Goal: Complete application form: Complete application form

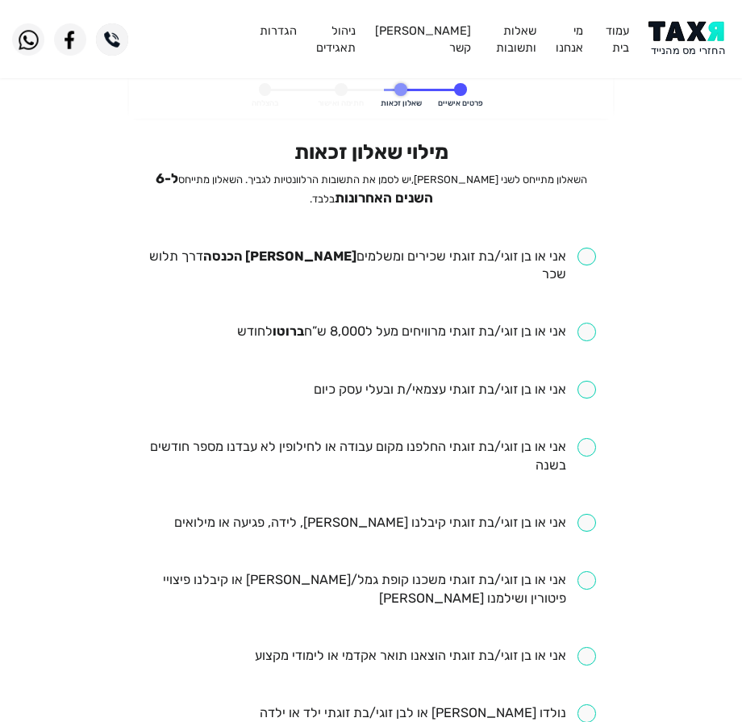
click at [494, 261] on input "checkbox" at bounding box center [371, 266] width 449 height 37
checkbox input "true"
click at [477, 323] on input "checkbox" at bounding box center [416, 332] width 359 height 19
checkbox input "true"
click at [487, 438] on input "checkbox" at bounding box center [371, 456] width 449 height 37
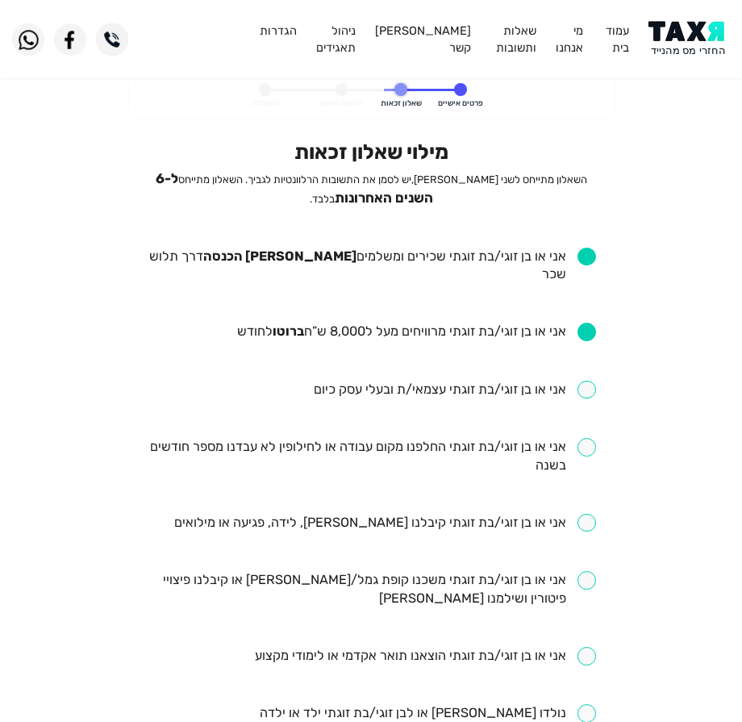
checkbox input "true"
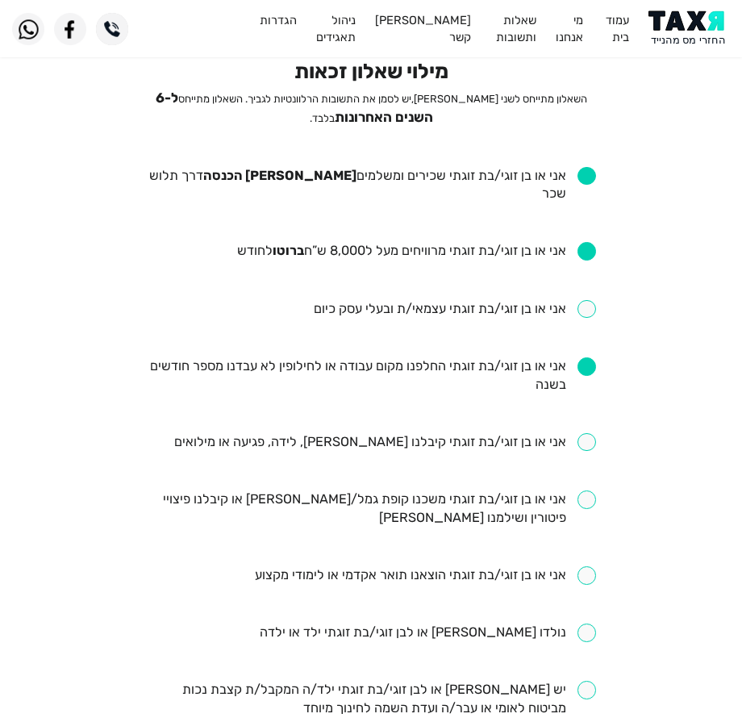
click at [421, 495] on input "checkbox" at bounding box center [371, 509] width 449 height 37
checkbox input "true"
click at [428, 433] on input "checkbox" at bounding box center [385, 442] width 422 height 19
checkbox input "true"
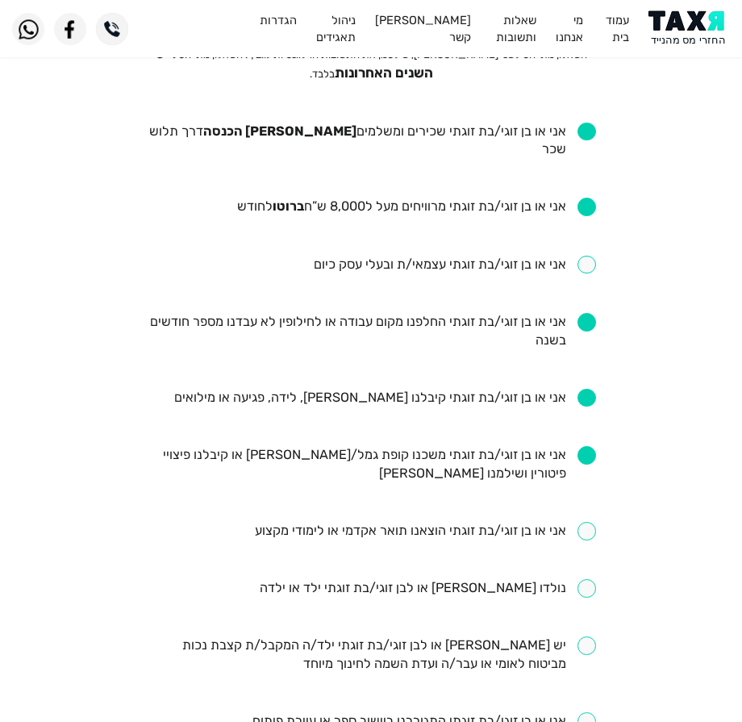
scroll to position [161, 0]
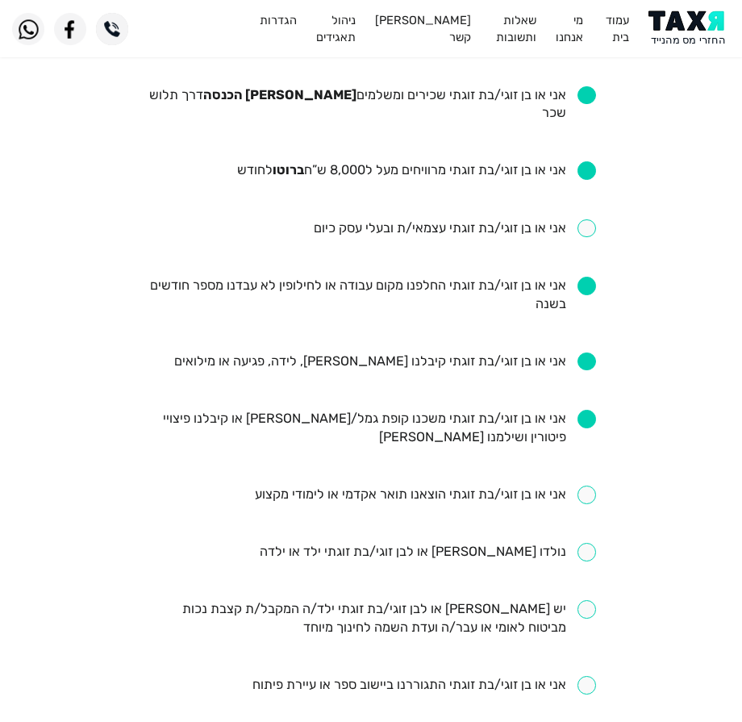
click at [420, 486] on input "checkbox" at bounding box center [425, 495] width 341 height 19
checkbox input "true"
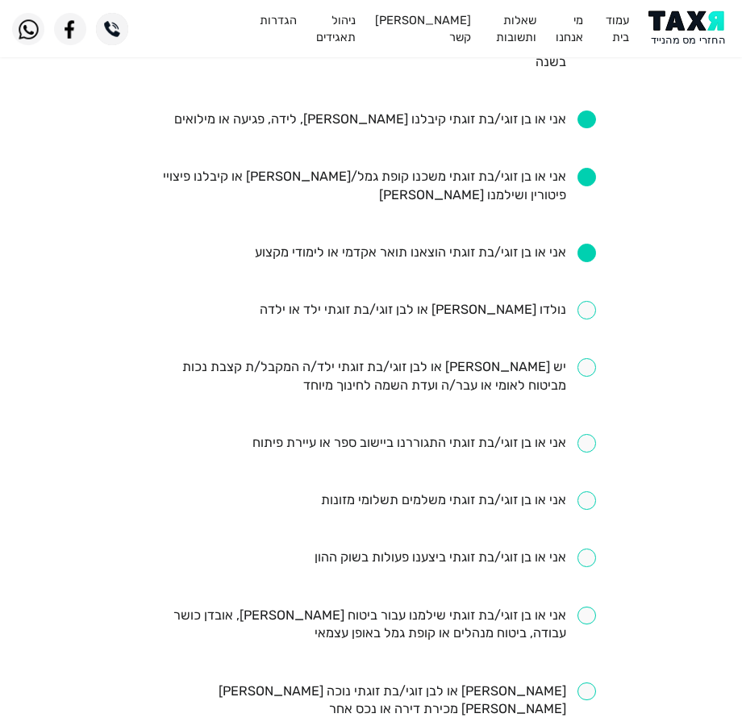
scroll to position [484, 0]
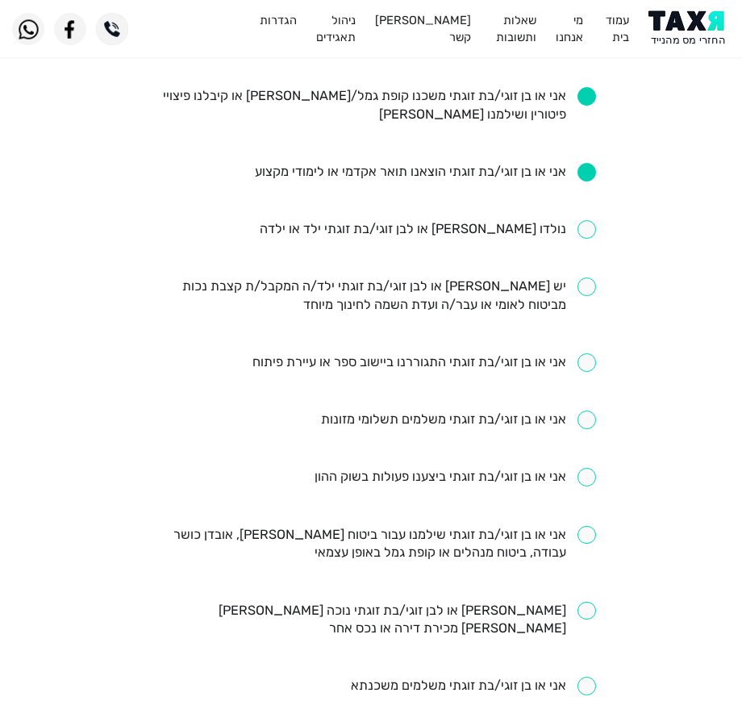
click at [332, 526] on input "checkbox" at bounding box center [371, 544] width 449 height 37
checkbox input "true"
click at [381, 677] on input "checkbox" at bounding box center [473, 686] width 245 height 19
checkbox input "true"
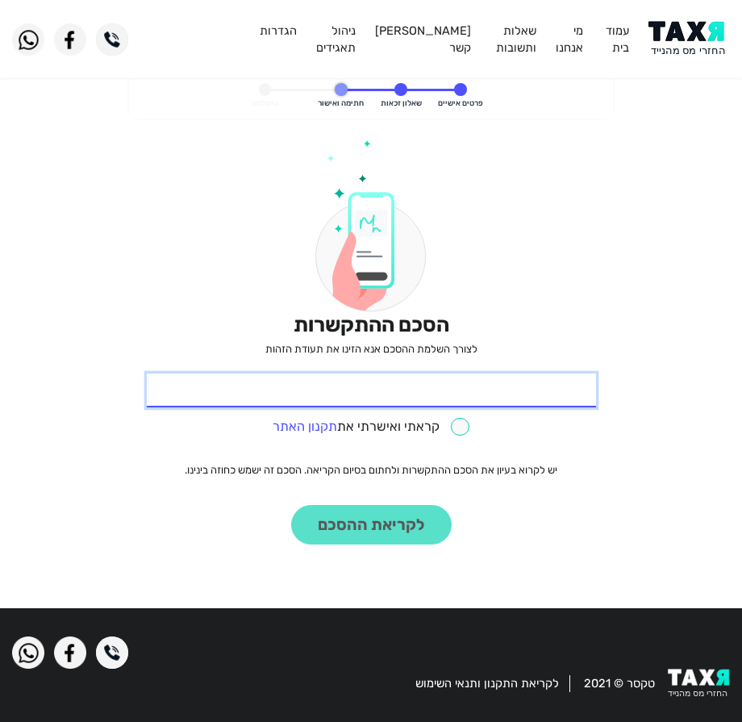
click at [568, 388] on input "* תעודת זהות" at bounding box center [371, 391] width 449 height 34
click at [386, 381] on input "* תעודת זהות" at bounding box center [371, 391] width 449 height 34
type input "0"
type input "311679260"
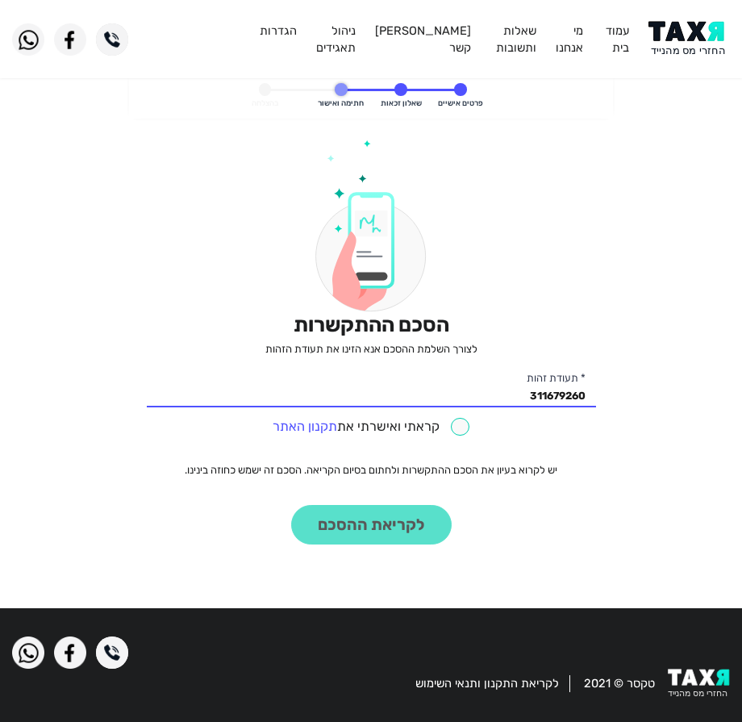
click at [432, 418] on input "checkbox" at bounding box center [371, 427] width 197 height 19
checkbox input "true"
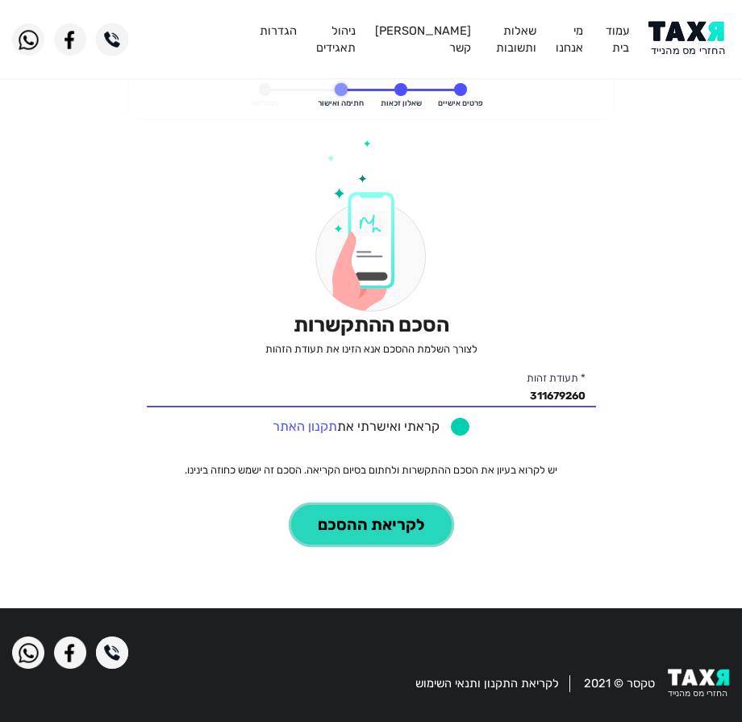
click at [364, 527] on button "לקריאת ההסכם" at bounding box center [371, 525] width 161 height 40
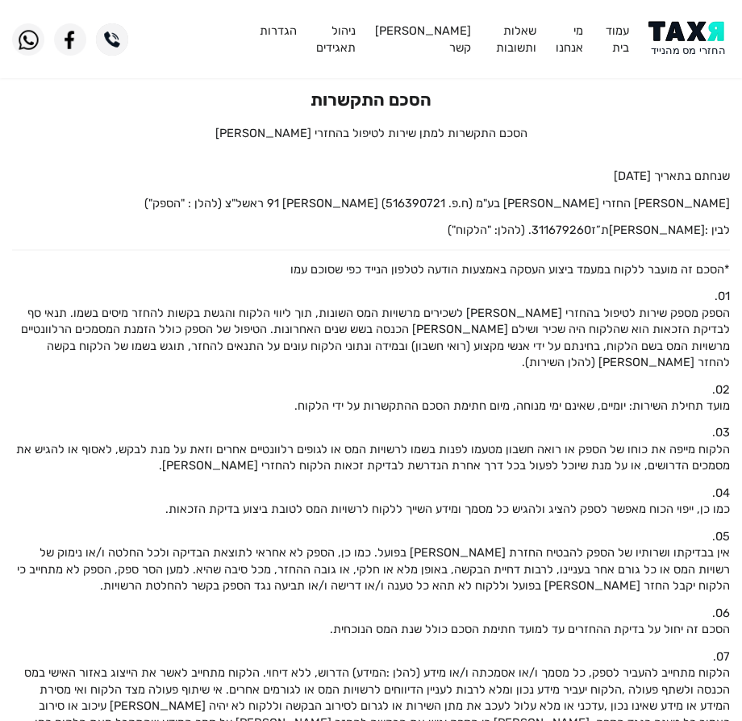
click at [666, 48] on img at bounding box center [689, 39] width 81 height 36
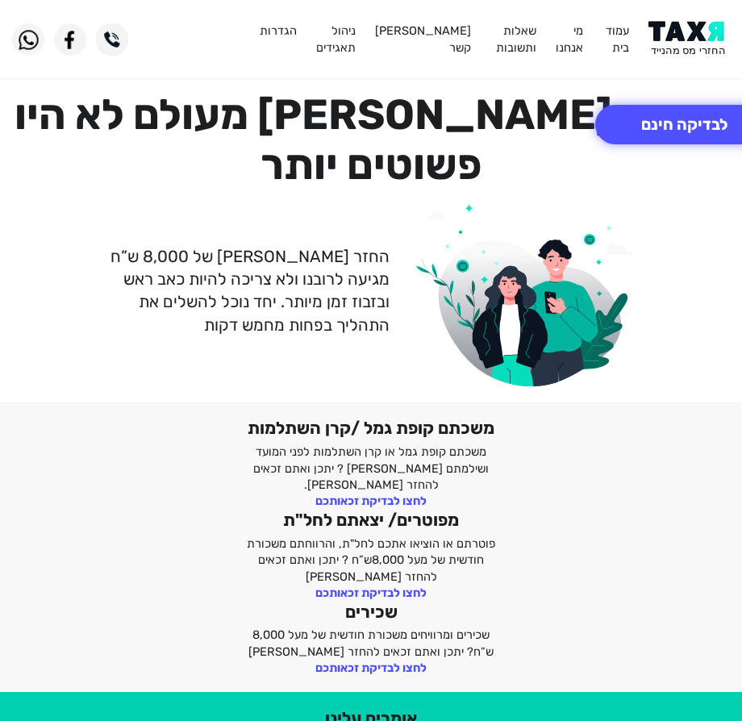
click at [718, 29] on img at bounding box center [689, 39] width 81 height 36
click at [675, 132] on button "לבדיקה חינם" at bounding box center [684, 125] width 178 height 40
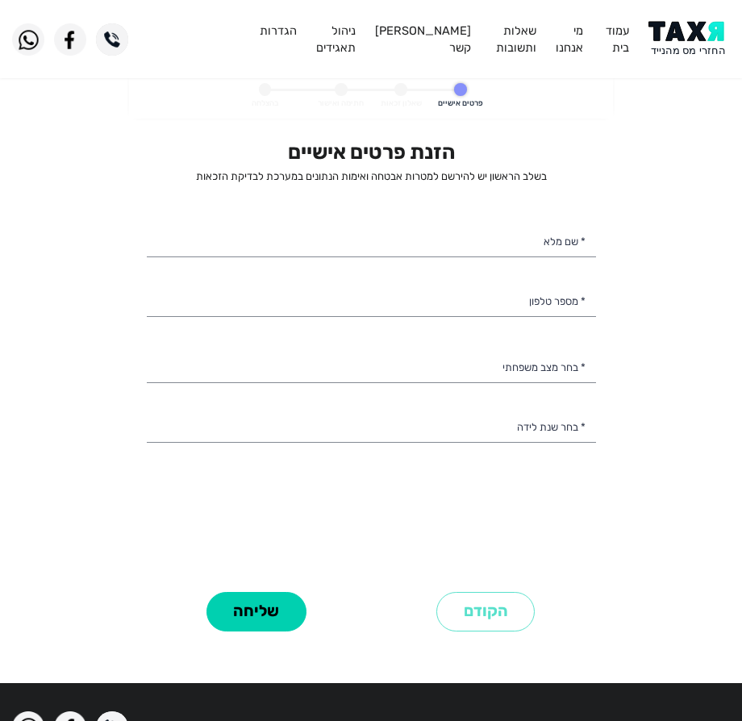
select select
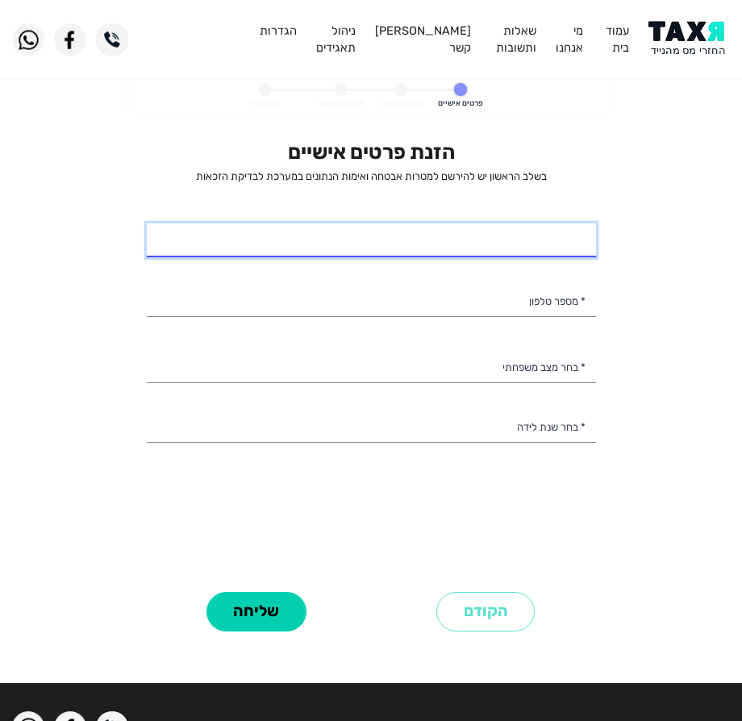
click at [391, 249] on input "* שם מלא" at bounding box center [371, 240] width 449 height 34
click at [517, 223] on input "* שם מלא" at bounding box center [371, 240] width 449 height 34
type input "פבל צרניאק"
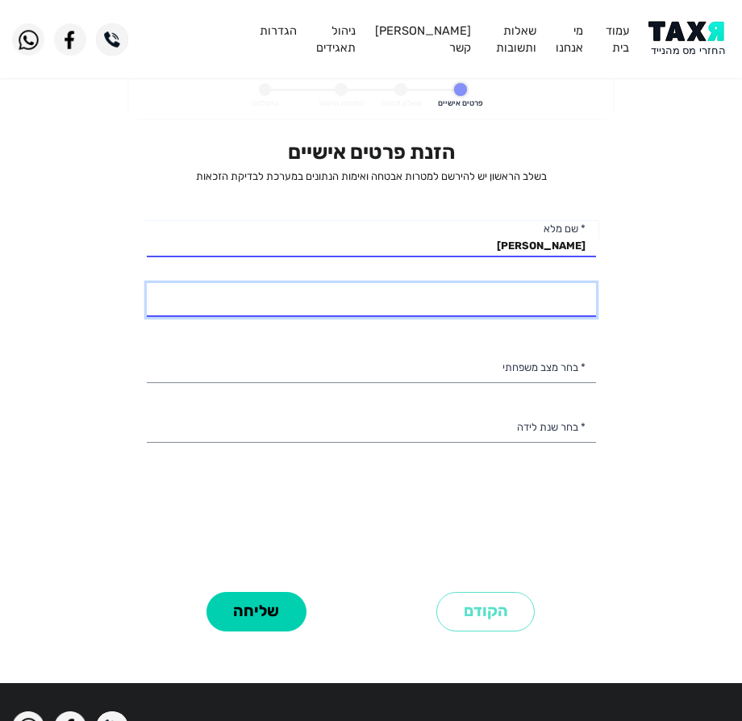
click at [548, 299] on input "* מספר טלפון" at bounding box center [371, 300] width 449 height 34
type input "054-5272574"
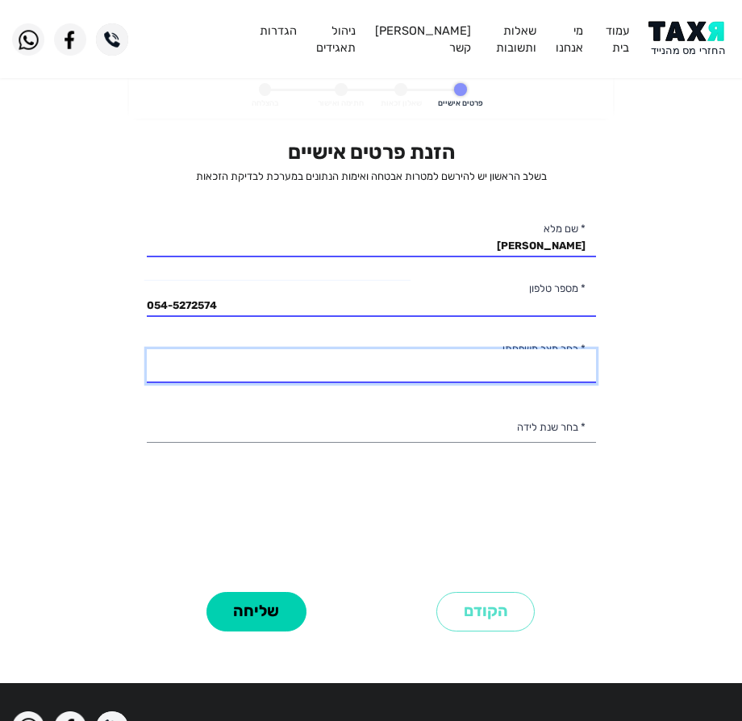
click at [404, 363] on select "רווק/ה נשוי/אה גרוש/ה אלמן/נה" at bounding box center [371, 366] width 449 height 34
select select "1: Single"
click at [147, 349] on select "רווק/ה נשוי/אה גרוש/ה אלמן/נה" at bounding box center [371, 366] width 449 height 34
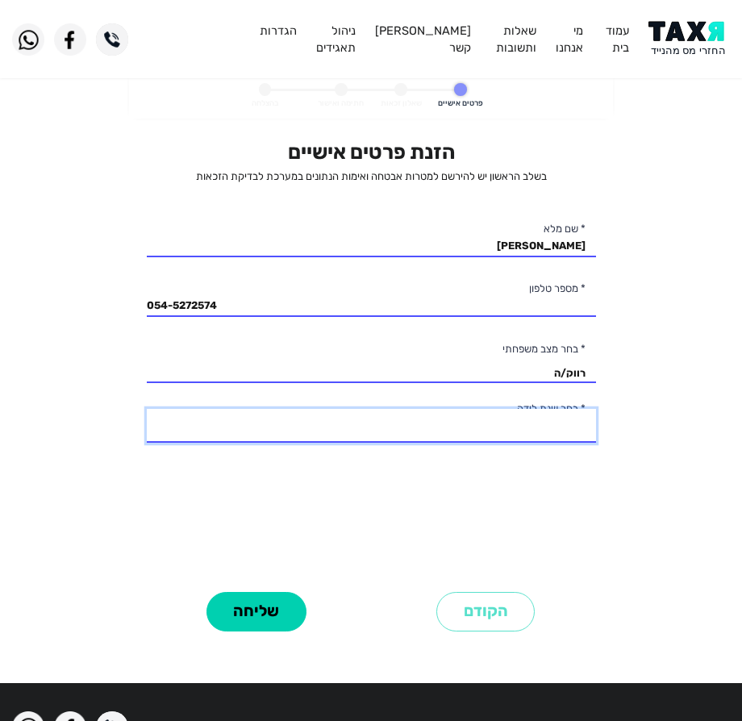
click at [434, 428] on select "2003 2002 2001 2000 1999 1998 1997 1996 1995 1994 1993 1992 1991 1990 1989 1988…" at bounding box center [371, 426] width 449 height 34
select select "2: 2002"
click at [147, 409] on select "2003 2002 2001 2000 1999 1998 1997 1996 1995 1994 1993 1992 1991 1990 1989 1988…" at bounding box center [371, 426] width 449 height 34
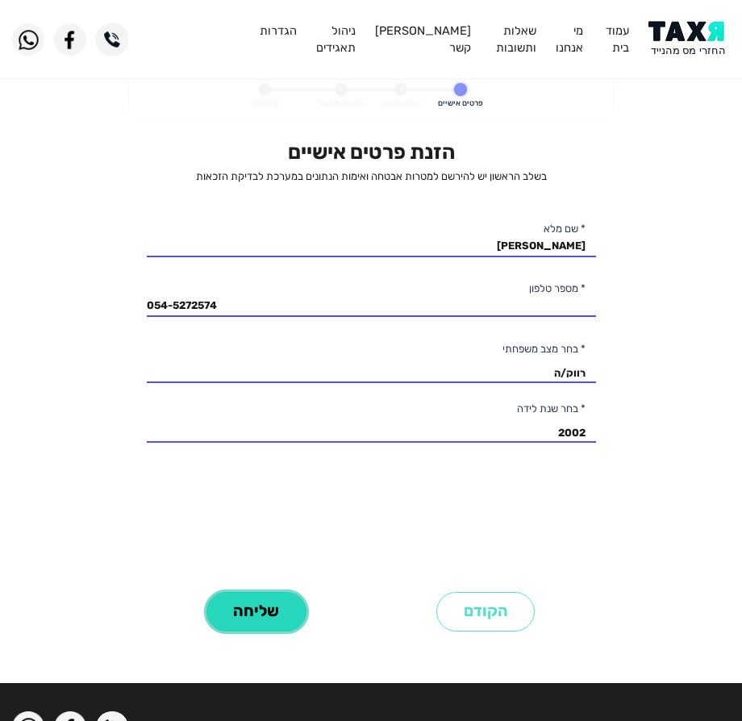
click at [278, 612] on button "שליחה" at bounding box center [257, 612] width 100 height 40
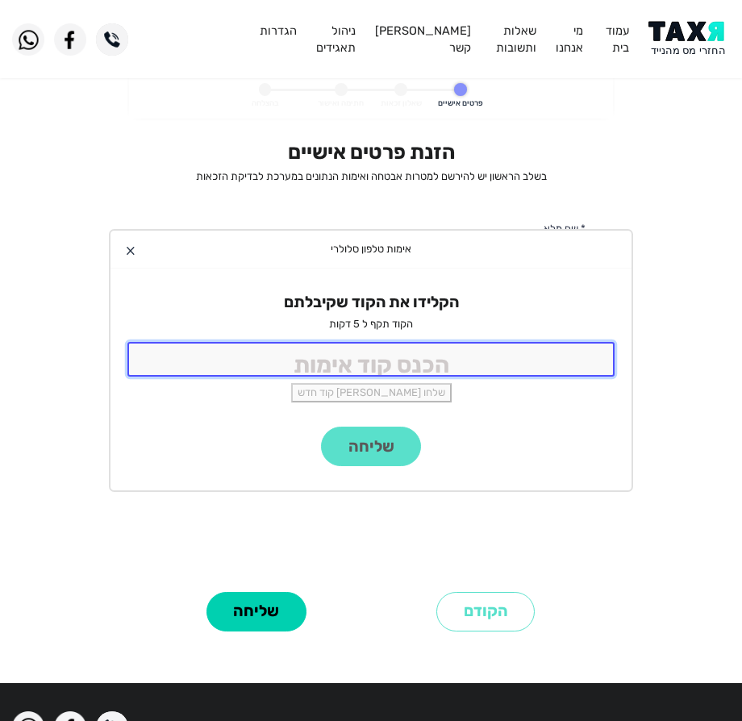
click at [303, 360] on input "tel" at bounding box center [370, 359] width 487 height 35
type input "9988"
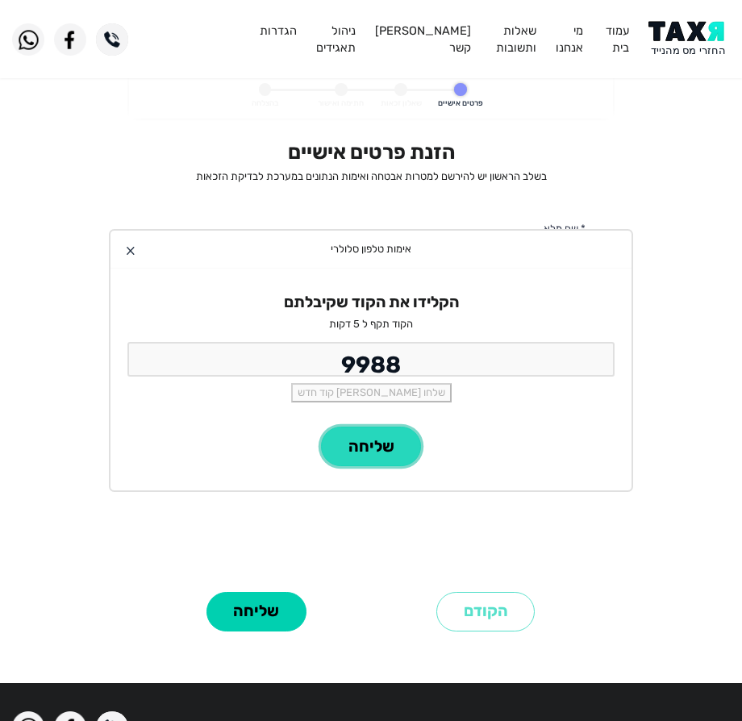
click at [384, 455] on button "שליחה" at bounding box center [371, 447] width 100 height 40
